Goal: Obtain resource: Download file/media

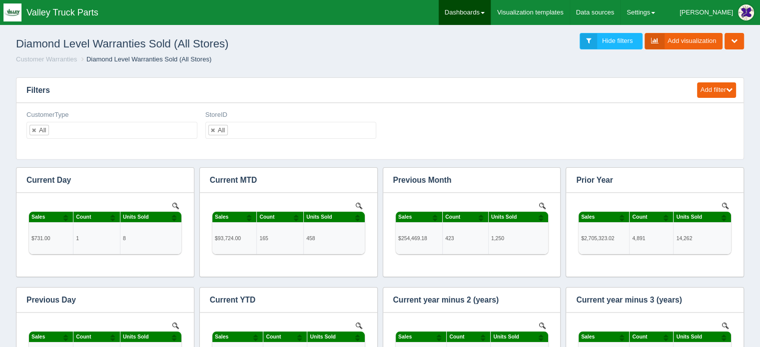
click at [491, 11] on link "Dashboards" at bounding box center [465, 12] width 52 height 25
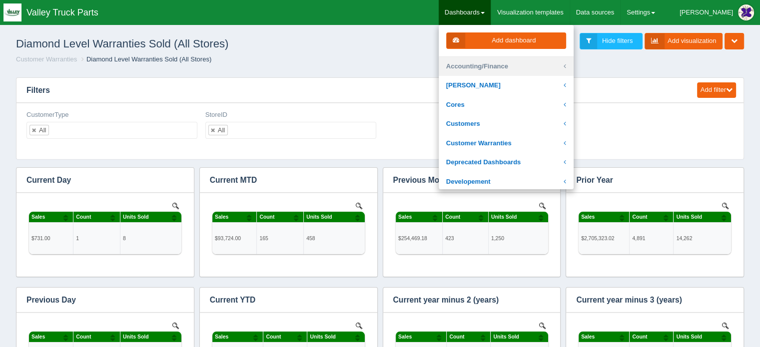
click at [506, 68] on link "Accounting/Finance" at bounding box center [506, 66] width 135 height 19
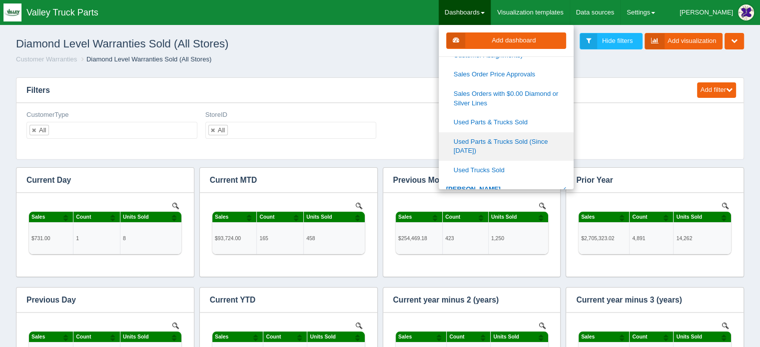
scroll to position [250, 0]
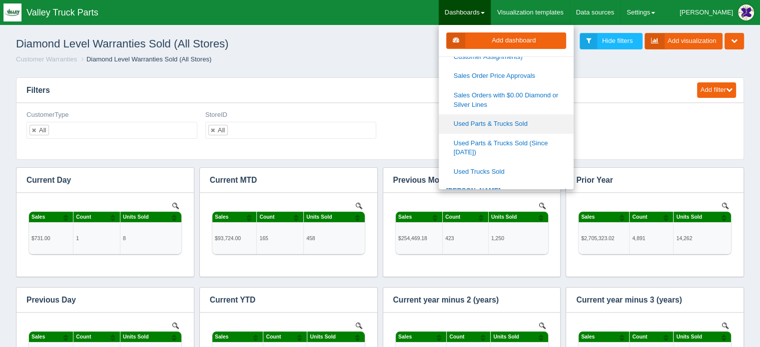
click at [515, 121] on link "Used Parts & Trucks Sold" at bounding box center [506, 123] width 135 height 19
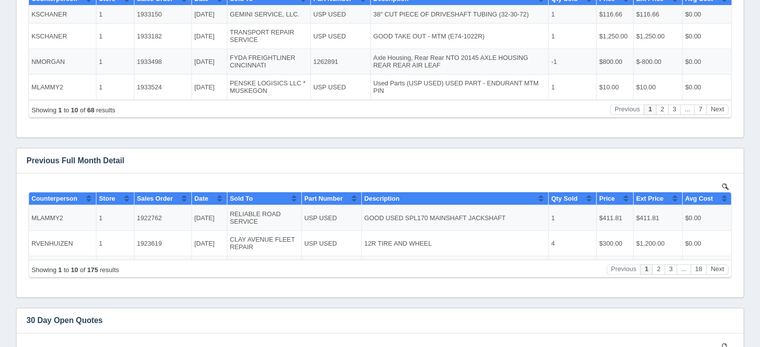
scroll to position [1227, 0]
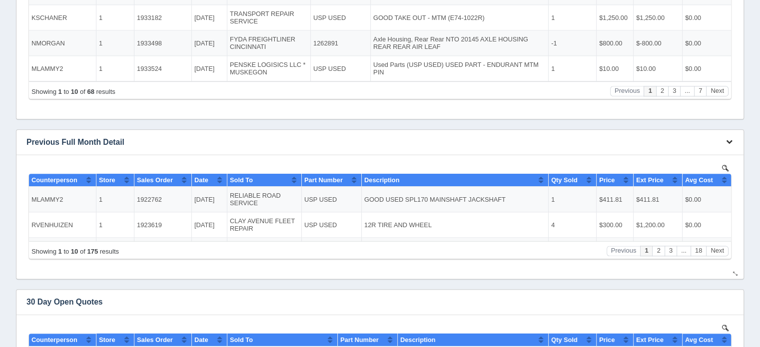
click at [730, 140] on icon "button" at bounding box center [729, 141] width 6 height 6
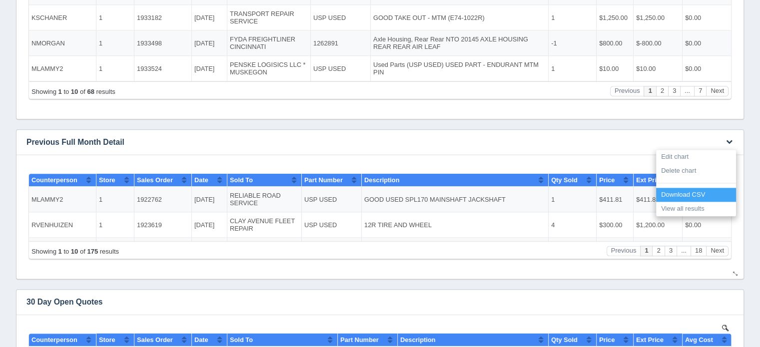
click at [690, 194] on link "Download CSV" at bounding box center [696, 195] width 80 height 14
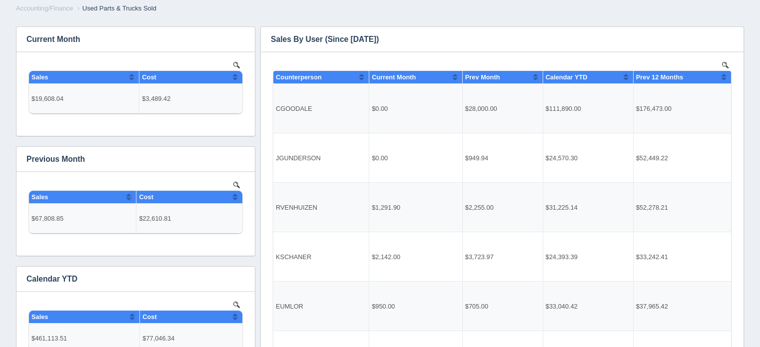
scroll to position [0, 0]
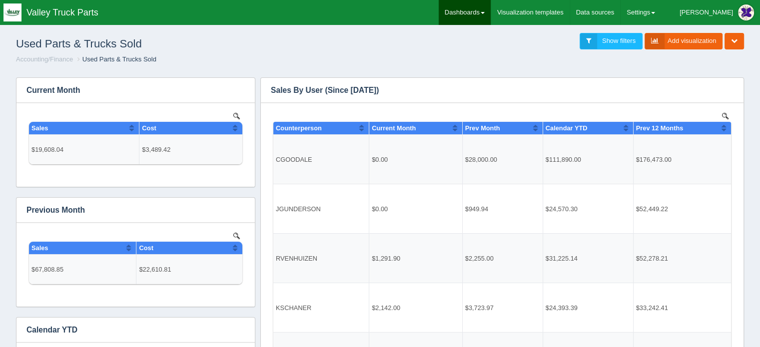
click at [485, 10] on link "Dashboards" at bounding box center [465, 12] width 52 height 25
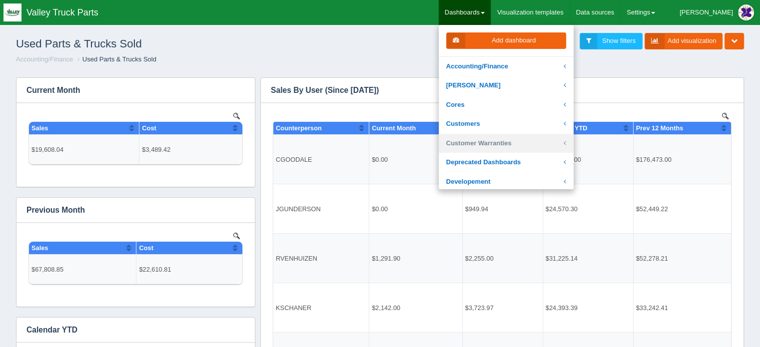
click at [508, 140] on link "Customer Warranties" at bounding box center [506, 143] width 135 height 19
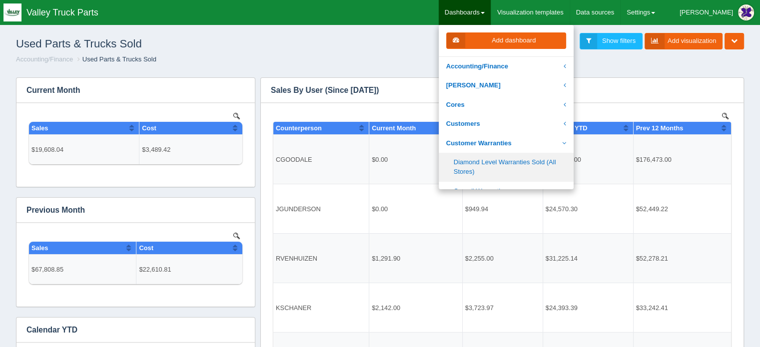
click at [500, 162] on link "Diamond Level Warranties Sold (All Stores)" at bounding box center [506, 167] width 135 height 28
